Goal: Information Seeking & Learning: Learn about a topic

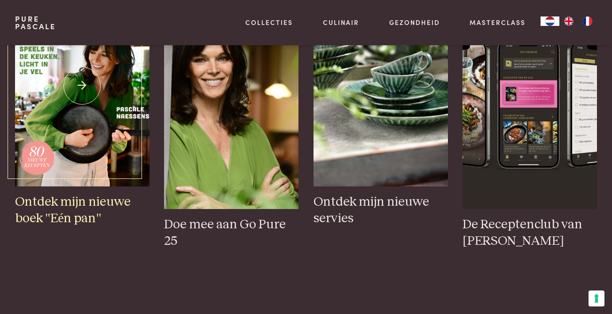
scroll to position [405, 0]
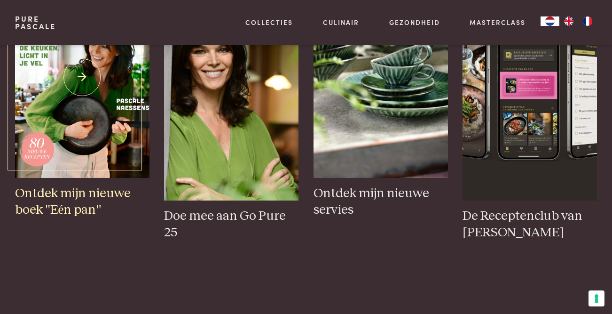
click at [68, 218] on h3 "Ontdek mijn nieuwe boek "Eén pan"" at bounding box center [82, 201] width 134 height 32
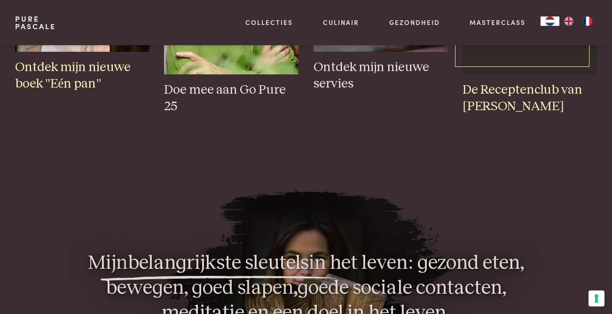
scroll to position [534, 0]
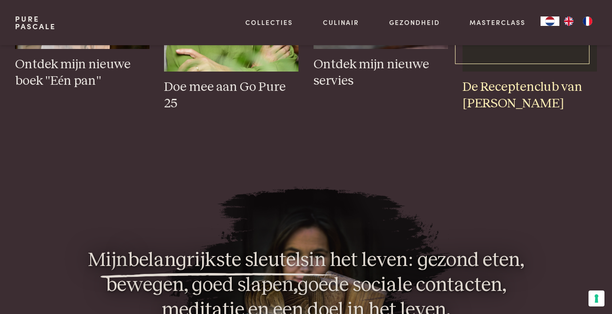
click at [483, 111] on h3 "De Receptenclub van Pascale" at bounding box center [530, 95] width 134 height 32
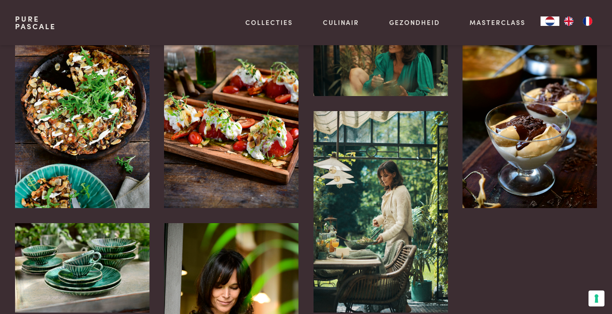
scroll to position [1936, 0]
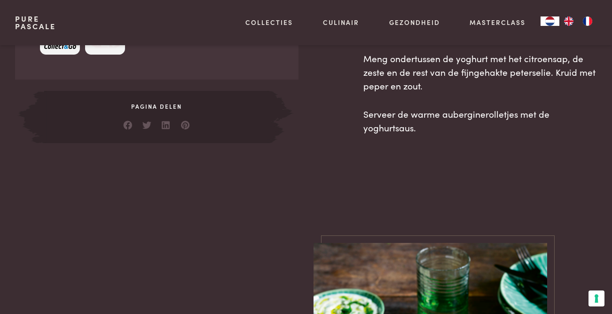
scroll to position [762, 0]
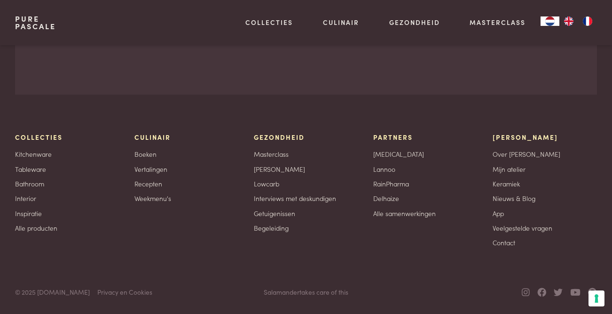
scroll to position [3260, 0]
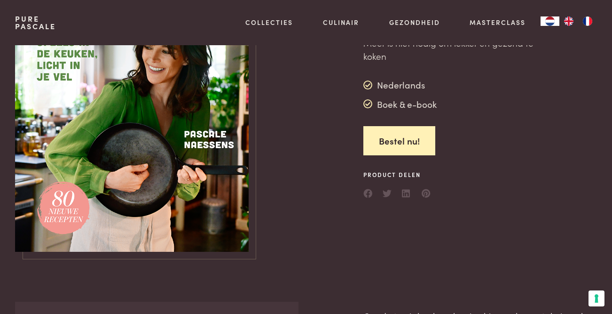
scroll to position [0, 0]
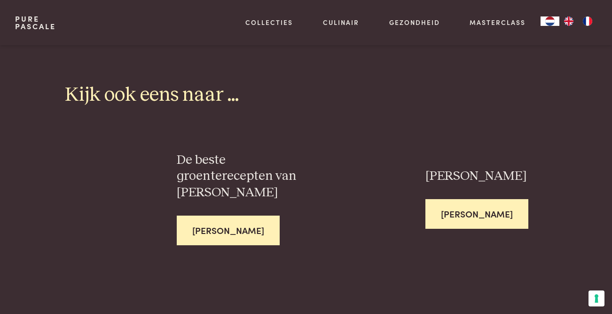
scroll to position [2285, 0]
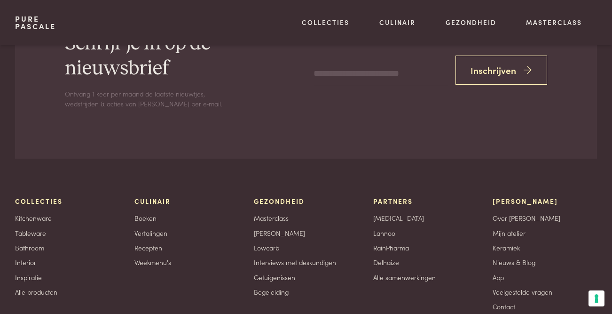
scroll to position [2194, 0]
